Goal: Information Seeking & Learning: Find specific fact

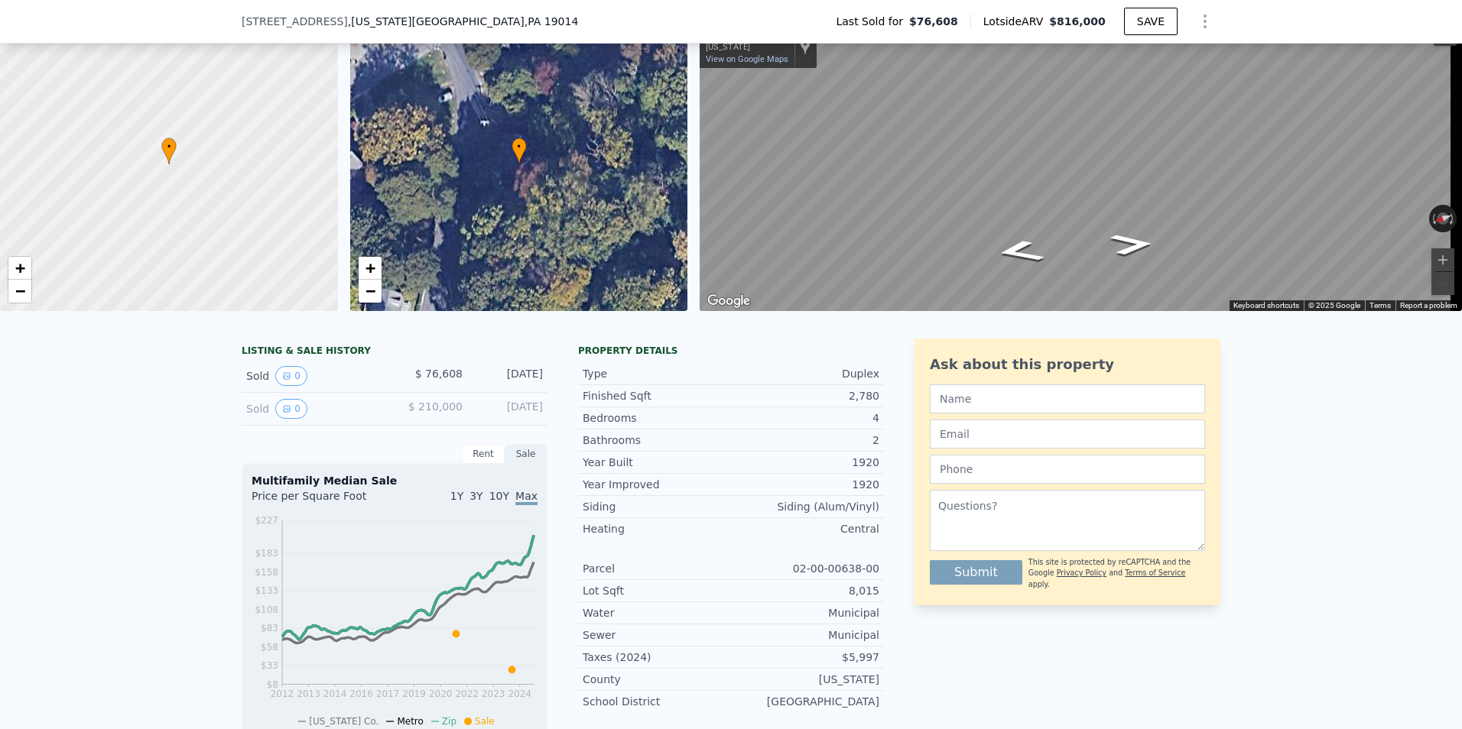
scroll to position [5, 0]
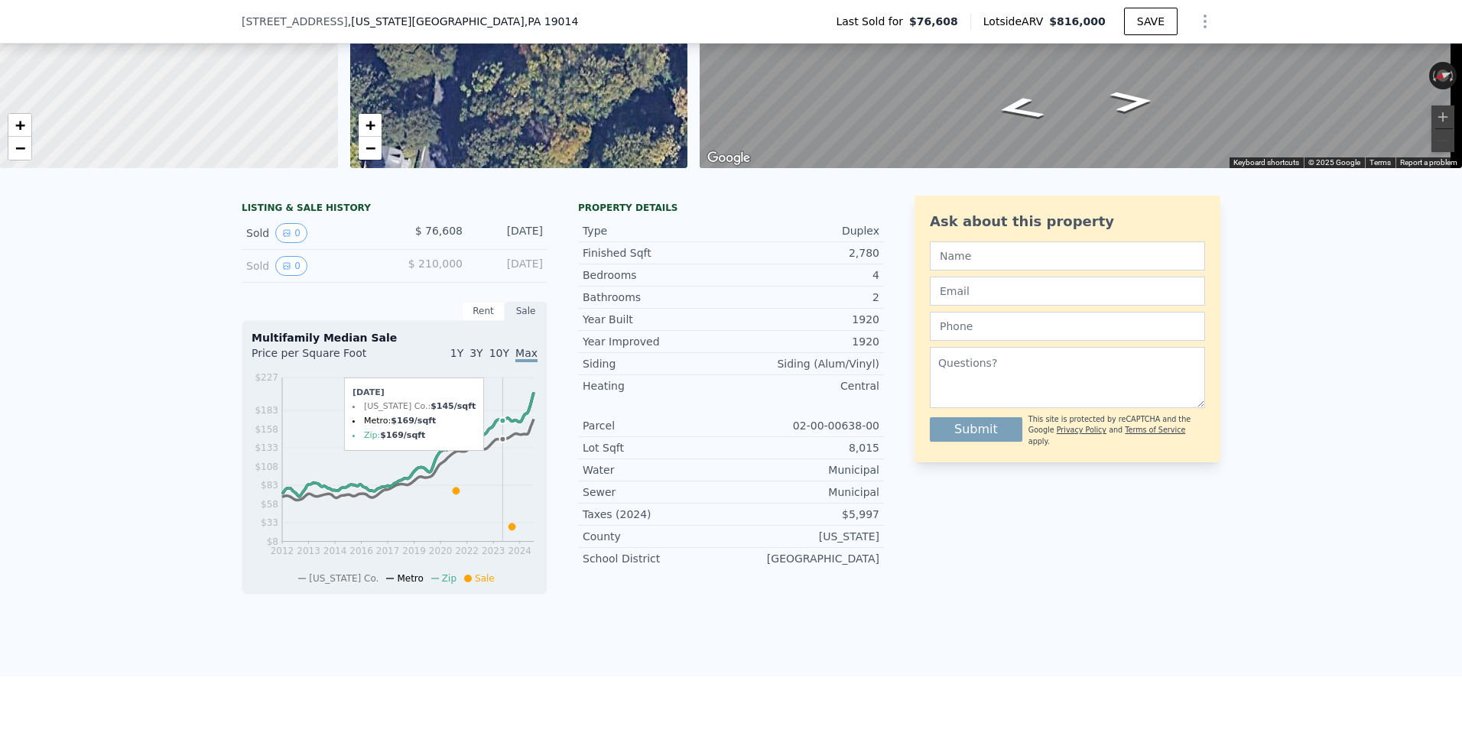
scroll to position [224, 0]
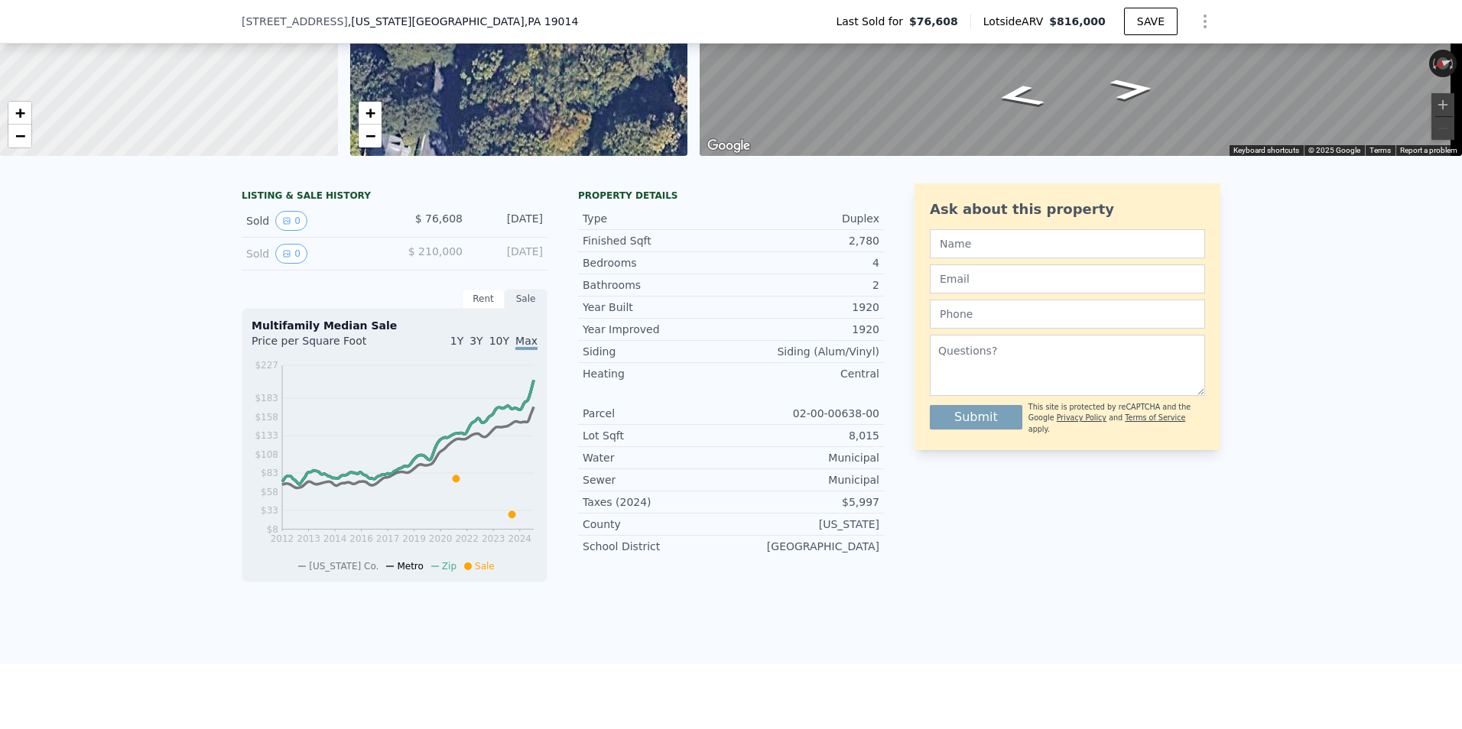
click at [460, 233] on div "Sold 0 $ 76,608 Jun 23, 2024" at bounding box center [395, 221] width 306 height 33
click at [261, 231] on div "Sold 0" at bounding box center [314, 221] width 136 height 20
click at [284, 224] on icon "View historical data" at bounding box center [287, 221] width 6 height 6
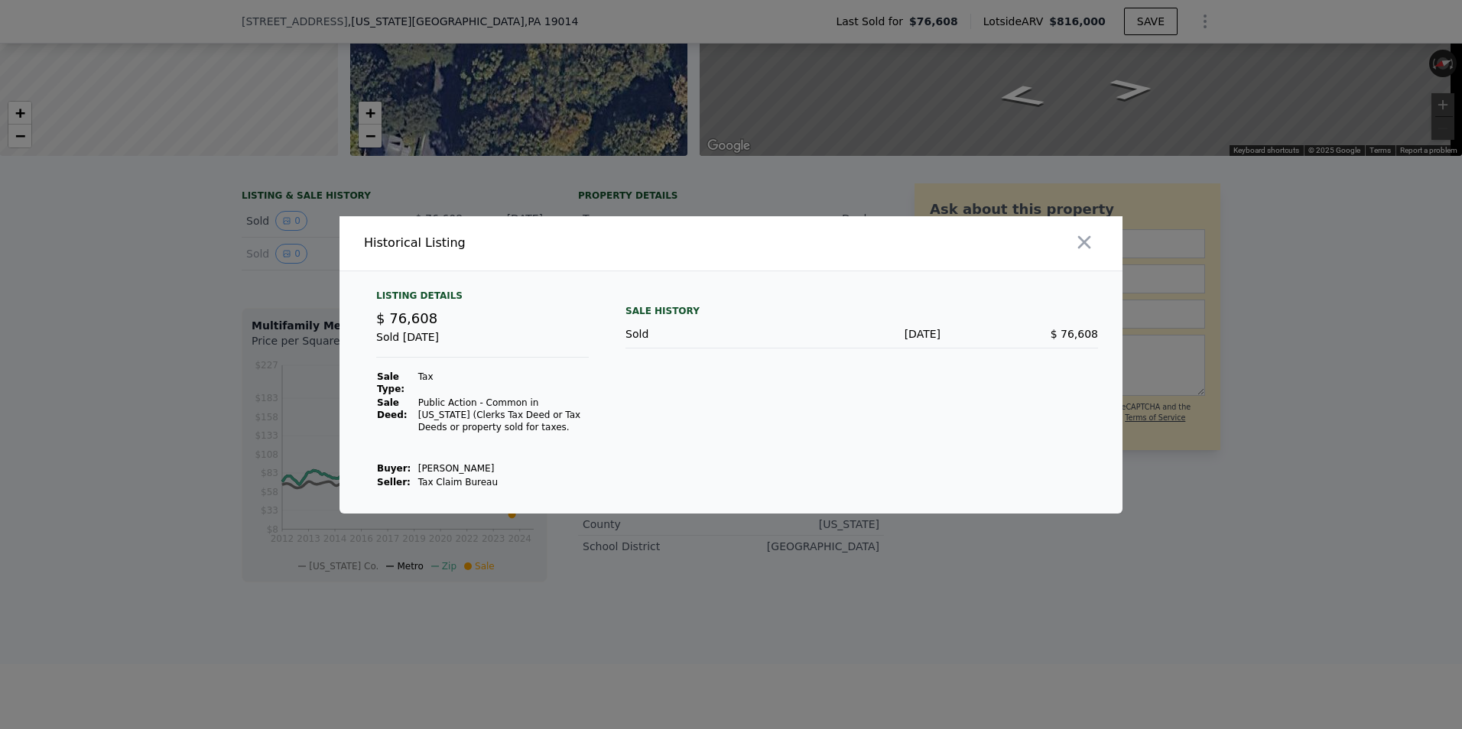
drag, startPoint x: 473, startPoint y: 469, endPoint x: 410, endPoint y: 469, distance: 62.7
click at [410, 469] on tr "Buyer : Harris Paulina" at bounding box center [482, 469] width 213 height 14
copy tr "Harris Paulina"
click at [1082, 250] on icon "button" at bounding box center [1083, 242] width 21 height 21
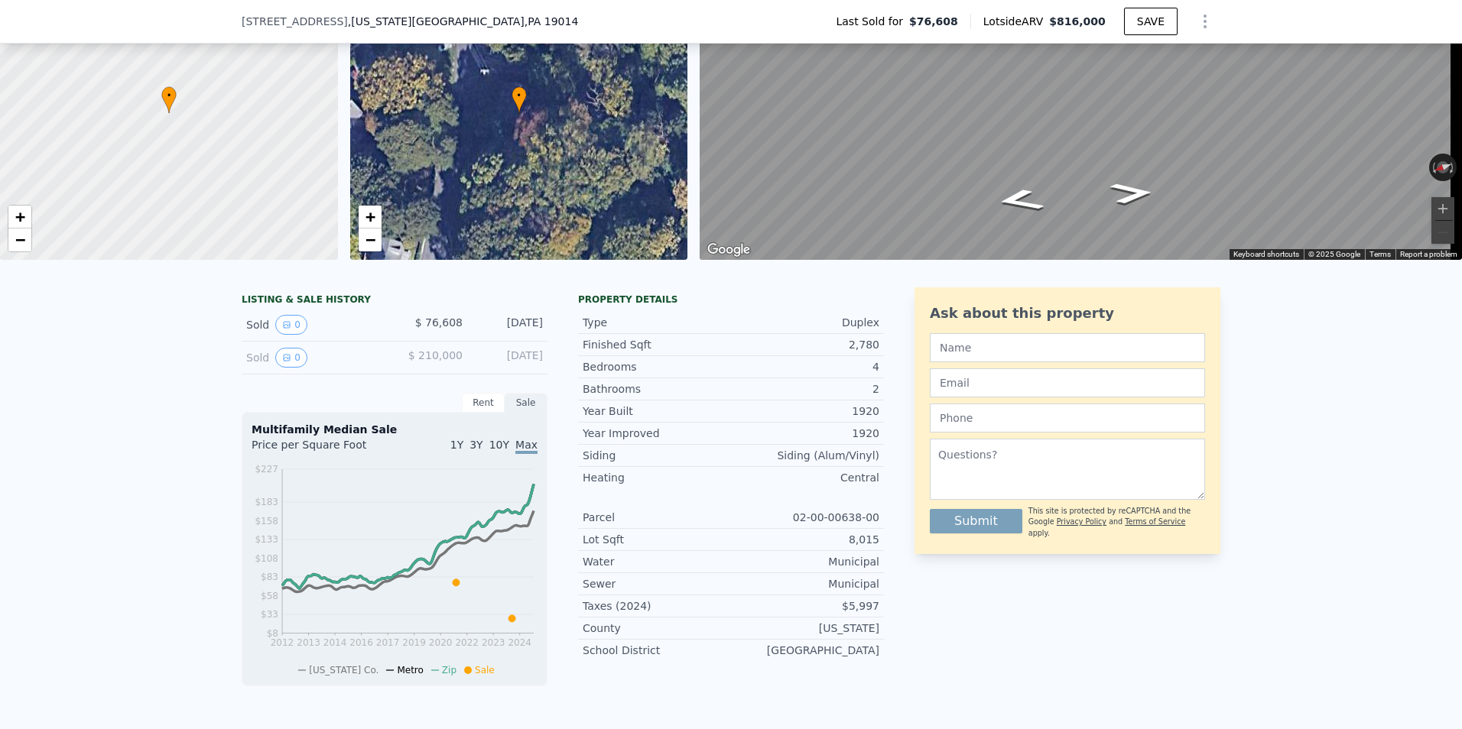
scroll to position [5, 0]
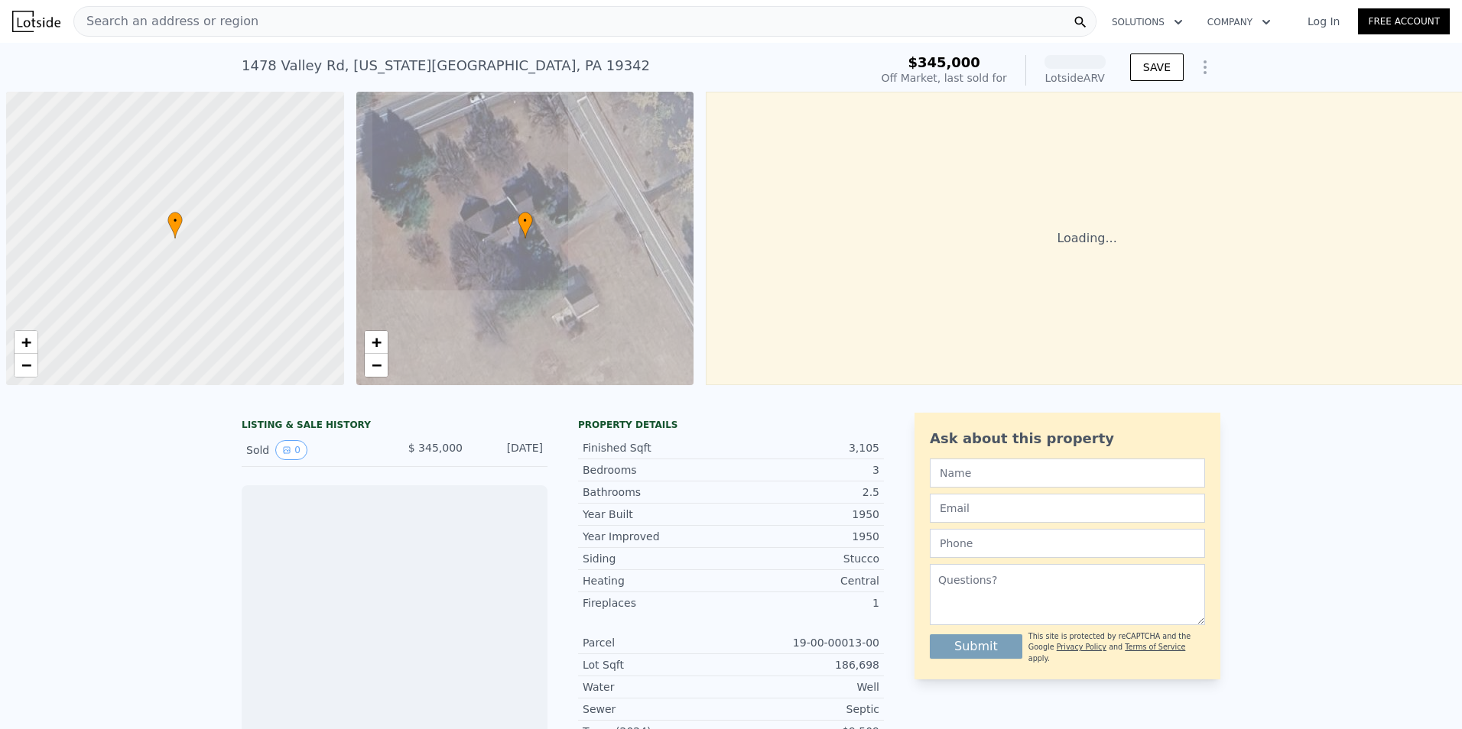
scroll to position [0, 6]
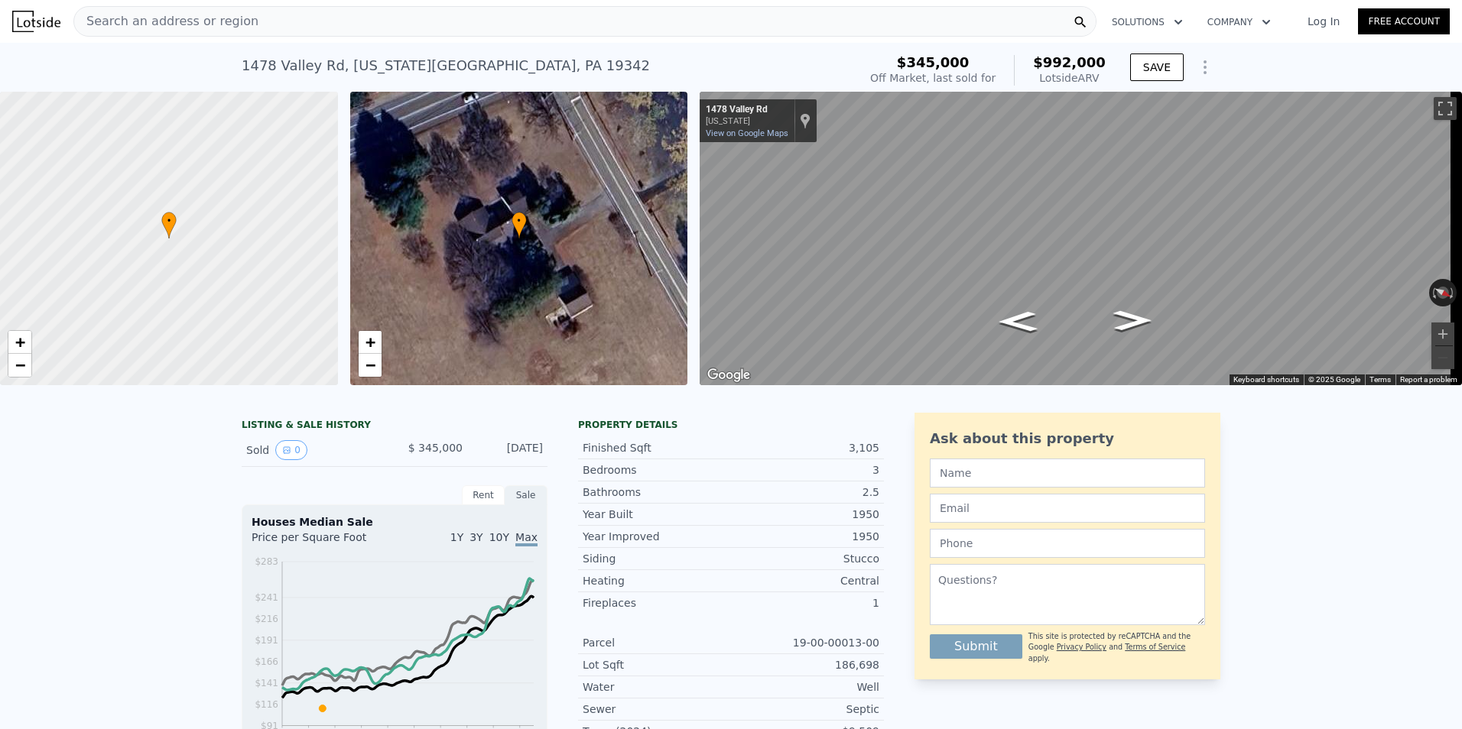
click at [259, 459] on div "Sold 0" at bounding box center [314, 450] width 136 height 20
click at [282, 455] on icon "View historical data" at bounding box center [286, 450] width 9 height 9
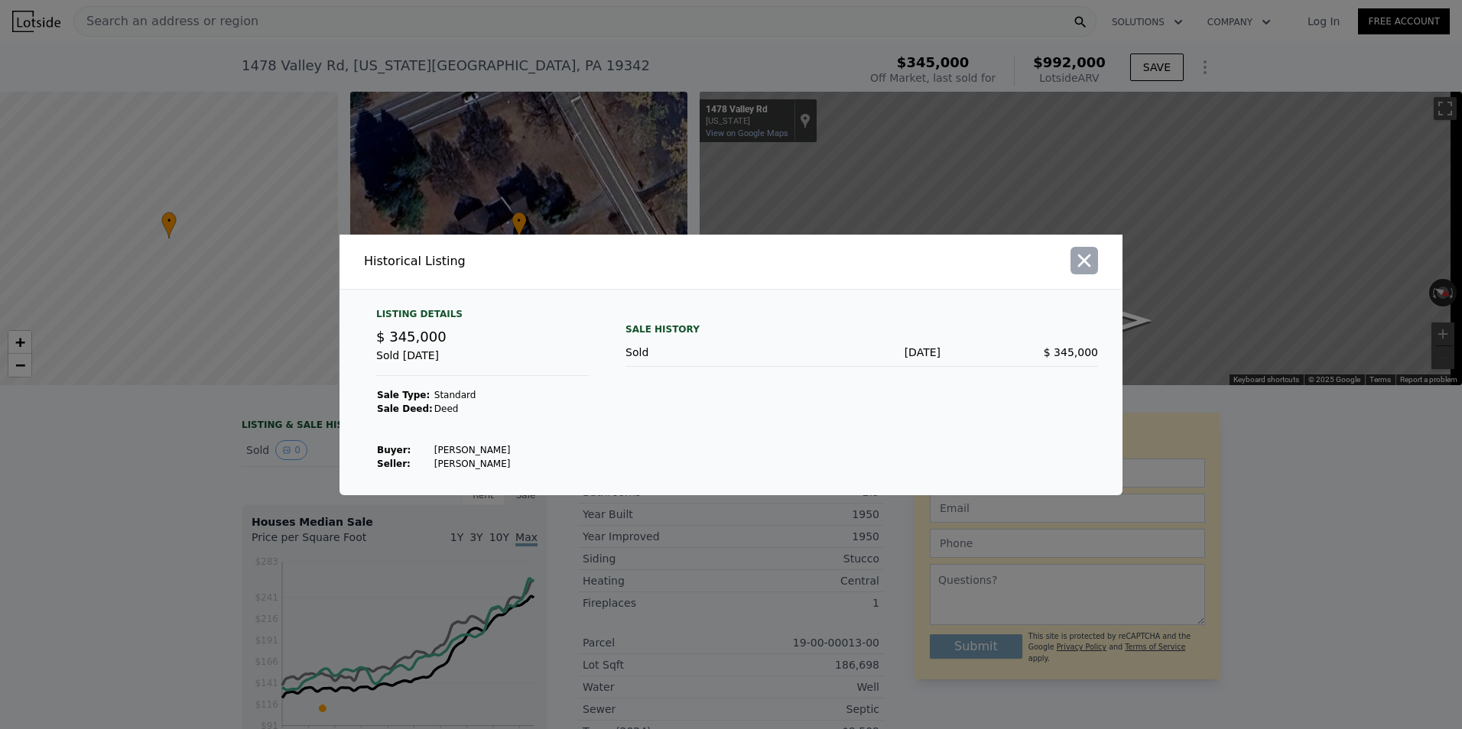
click at [1088, 264] on icon "button" at bounding box center [1084, 260] width 13 height 13
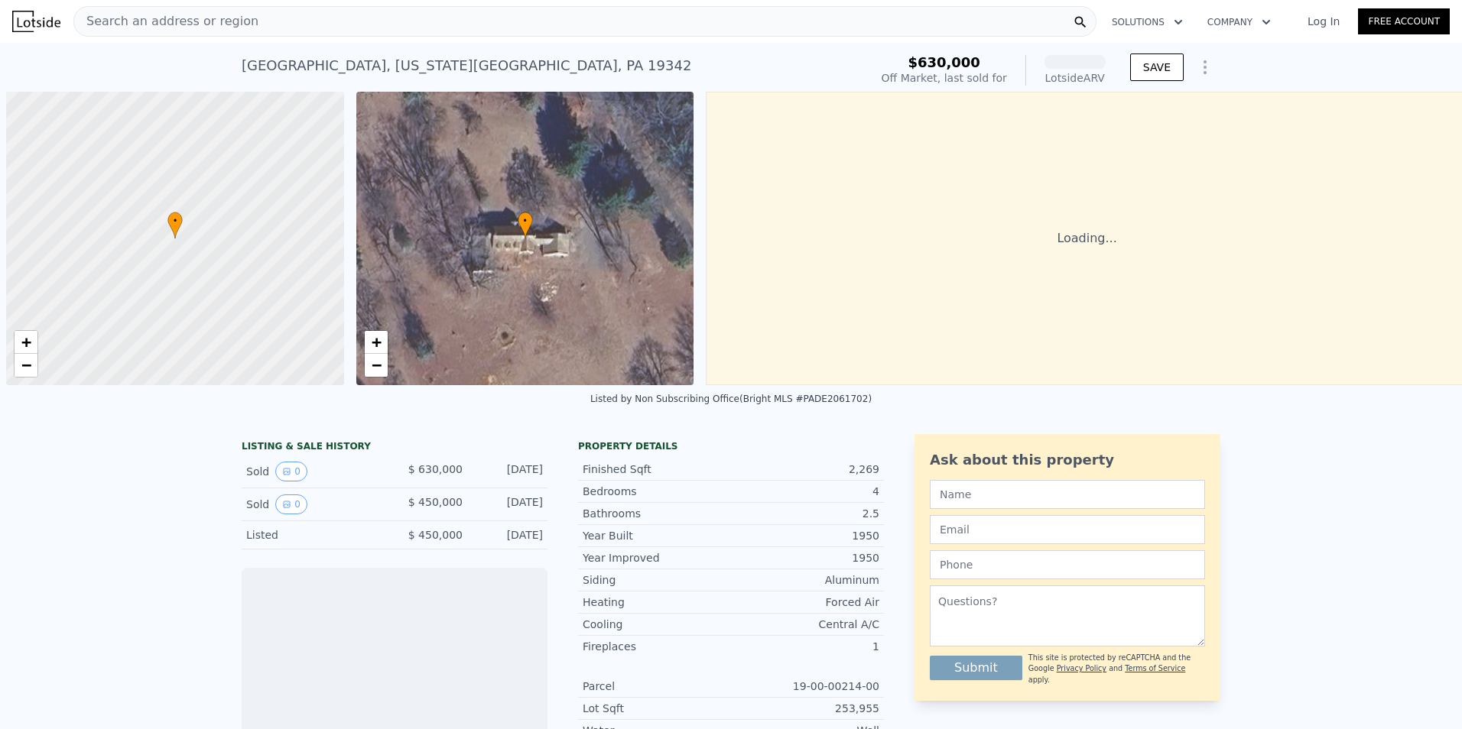
scroll to position [0, 6]
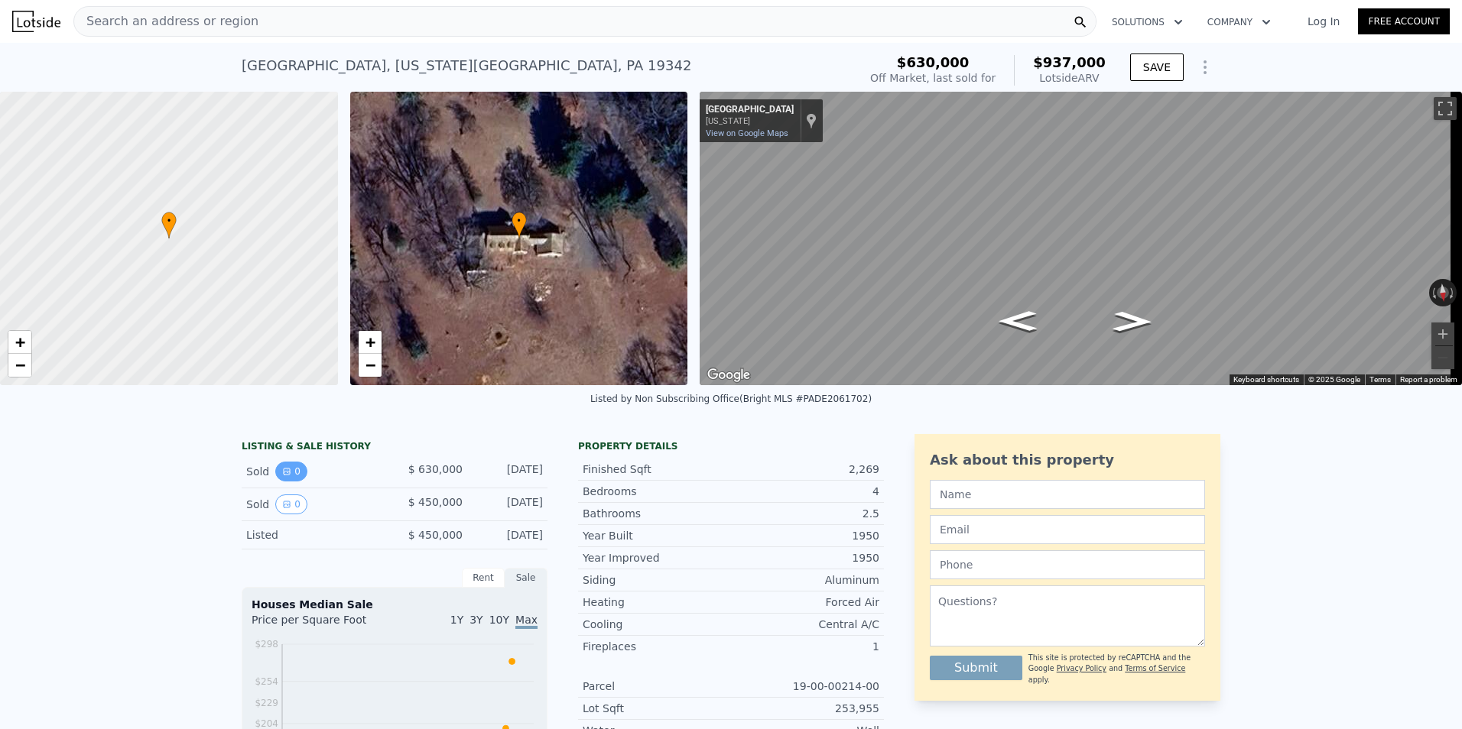
click at [284, 476] on icon "View historical data" at bounding box center [286, 471] width 9 height 9
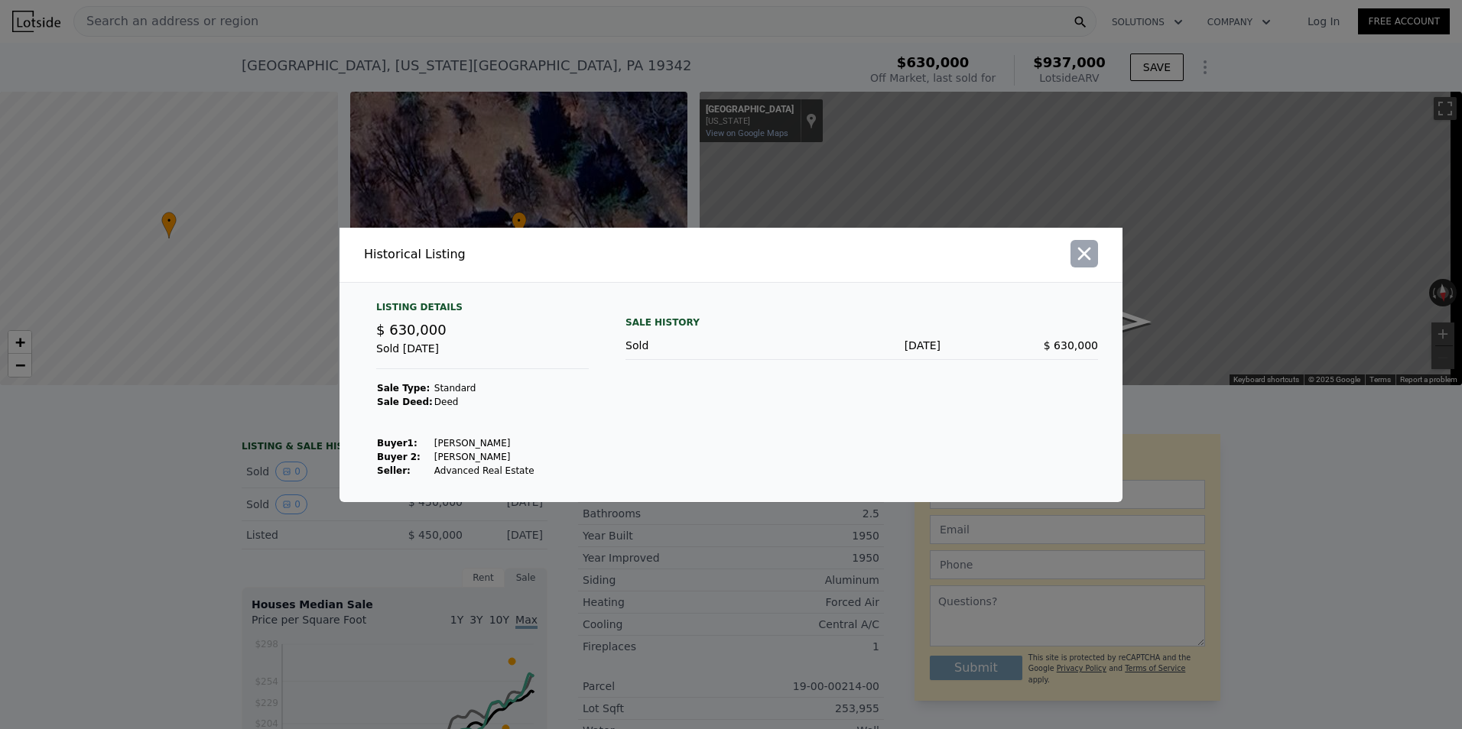
click at [1089, 255] on icon "button" at bounding box center [1083, 253] width 21 height 21
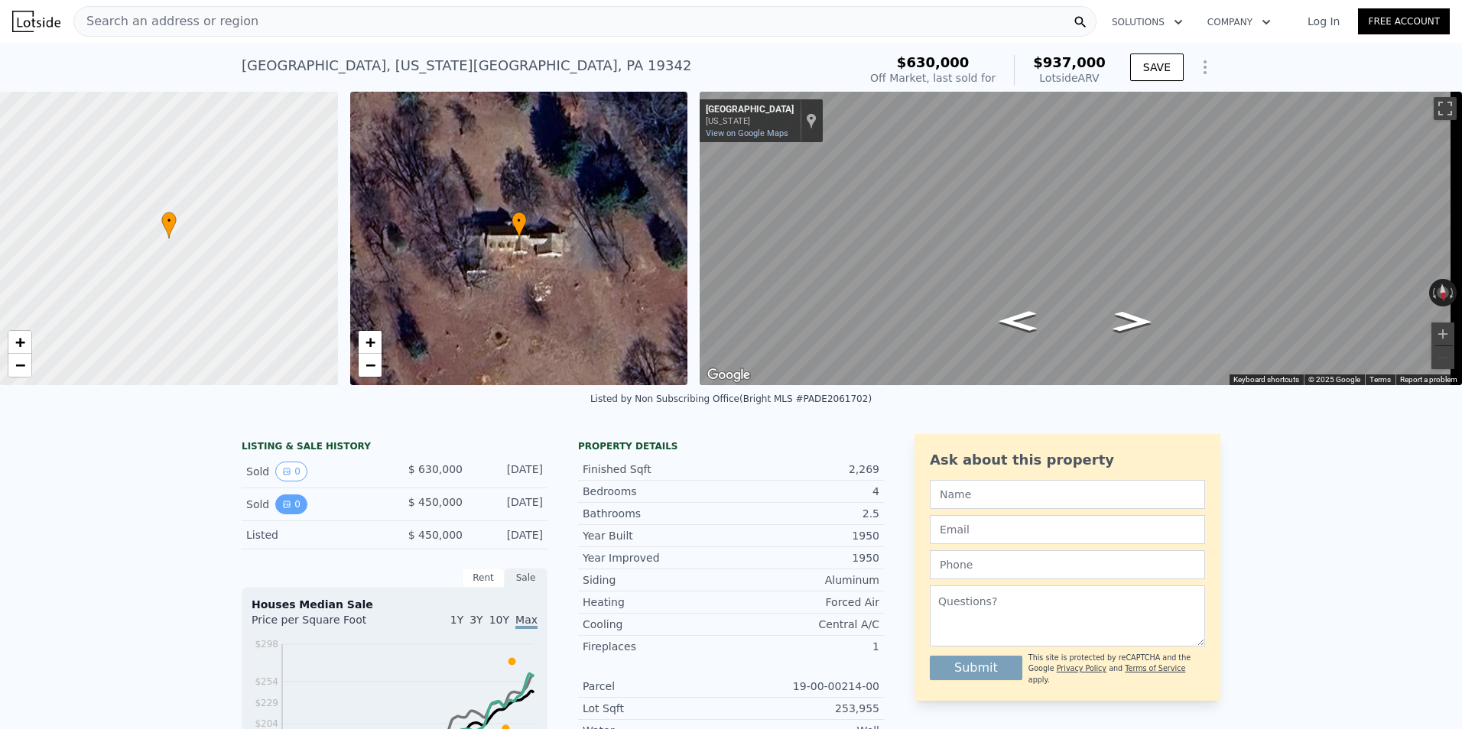
click at [284, 515] on button "0" at bounding box center [291, 505] width 32 height 20
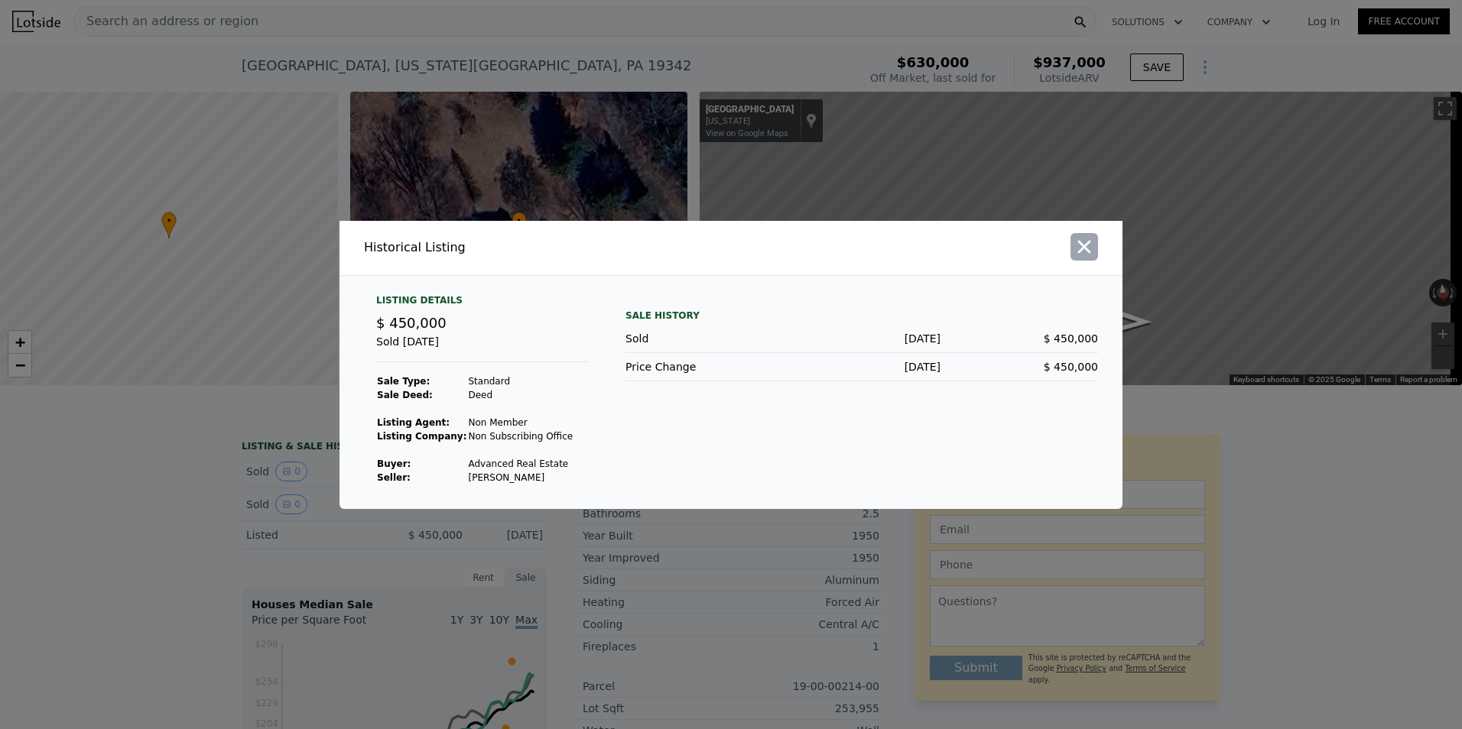
click at [1080, 246] on icon "button" at bounding box center [1083, 246] width 21 height 21
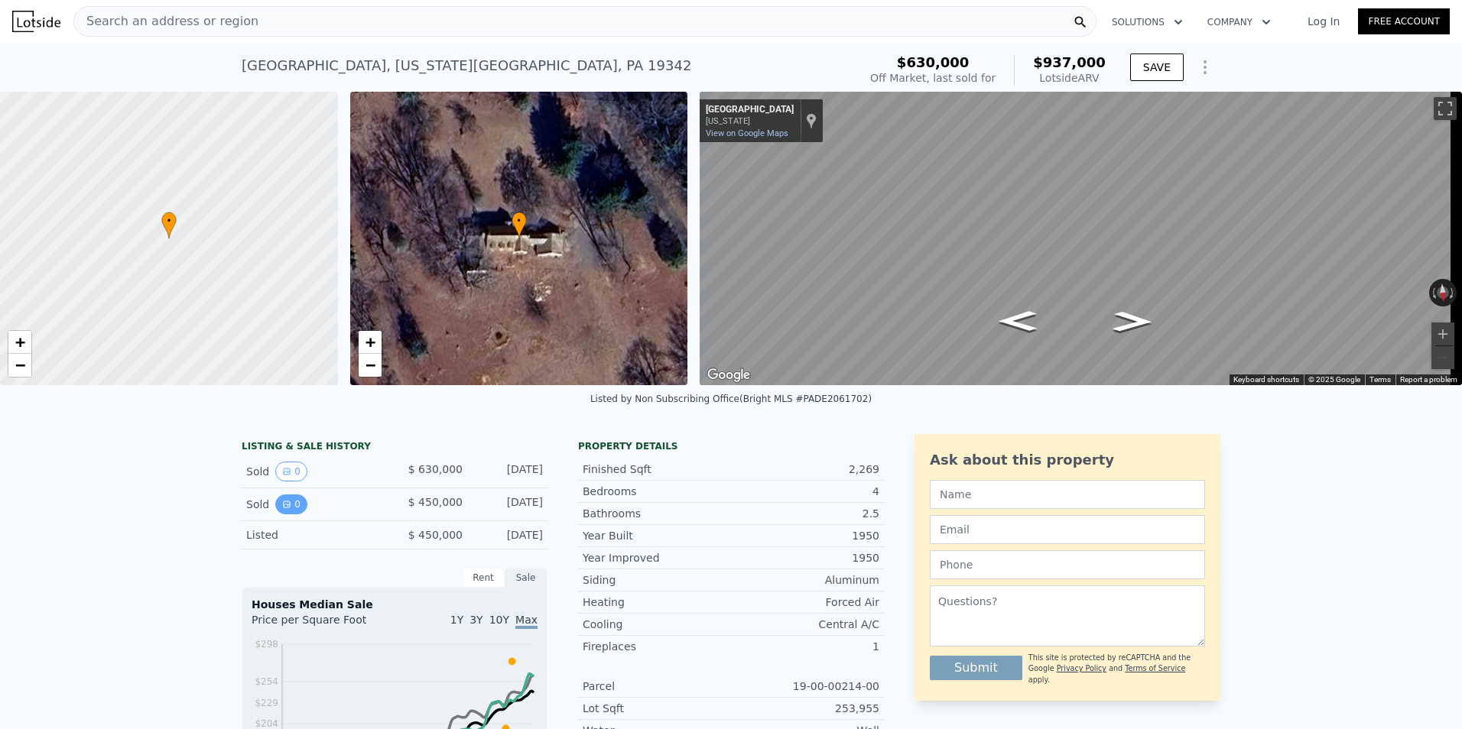
click at [284, 508] on icon "View historical data" at bounding box center [287, 505] width 6 height 6
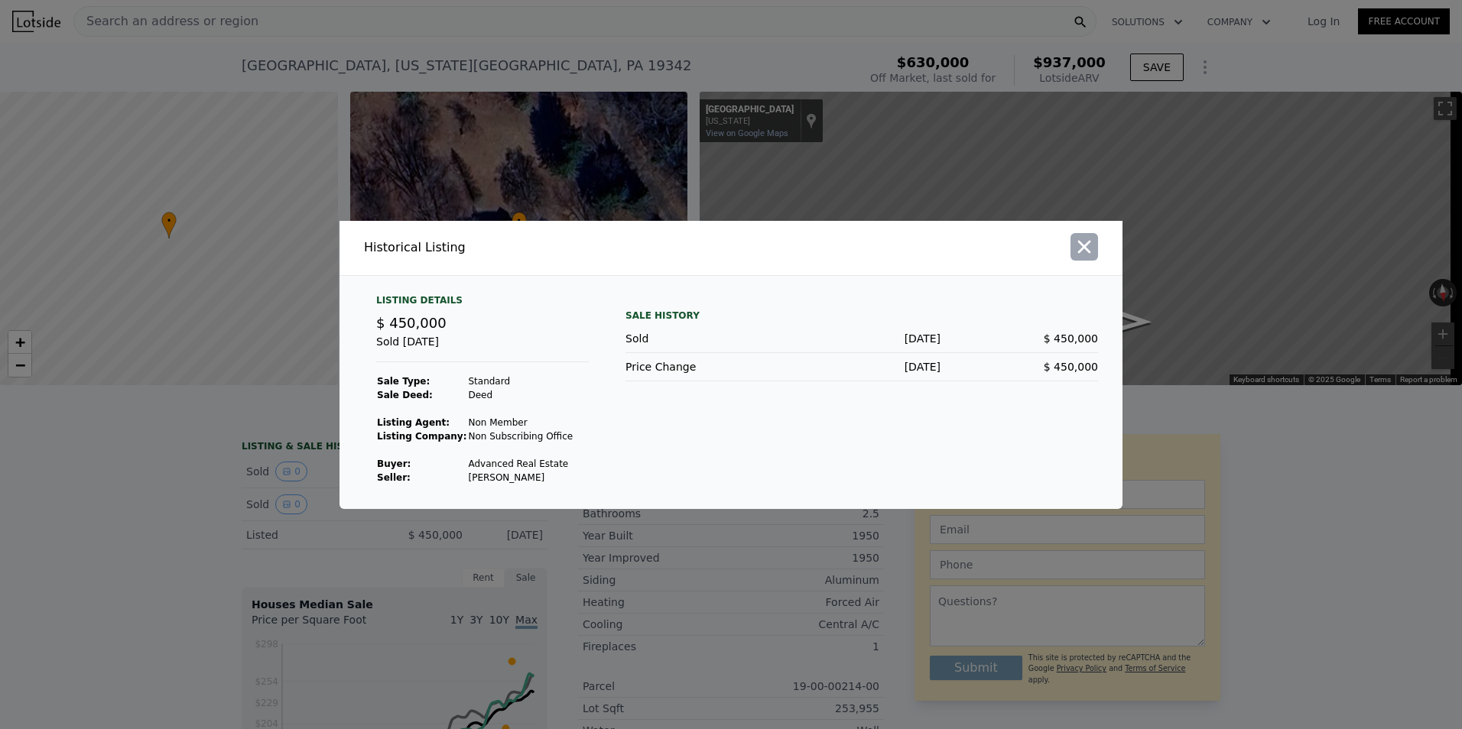
click at [1080, 245] on icon "button" at bounding box center [1083, 246] width 21 height 21
